Goal: Check status: Check status

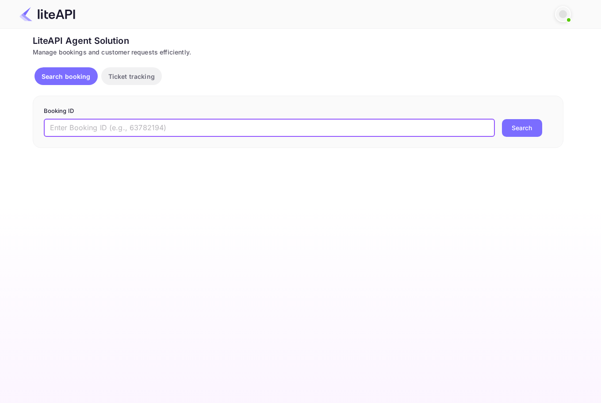
click at [250, 131] on input "text" at bounding box center [269, 128] width 451 height 18
paste input "8766087"
type input "8766087"
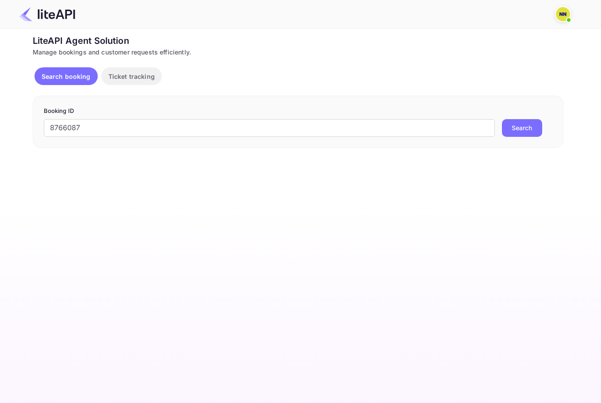
click at [522, 132] on button "Search" at bounding box center [522, 128] width 40 height 18
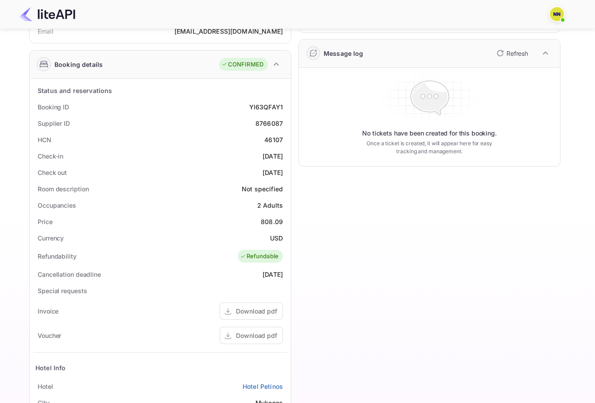
scroll to position [133, 0]
